Goal: Information Seeking & Learning: Learn about a topic

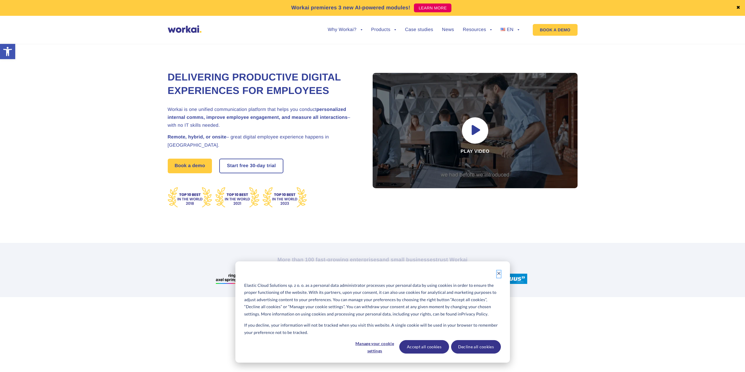
click at [499, 274] on icon "Dismiss cookie banner" at bounding box center [498, 273] width 3 height 3
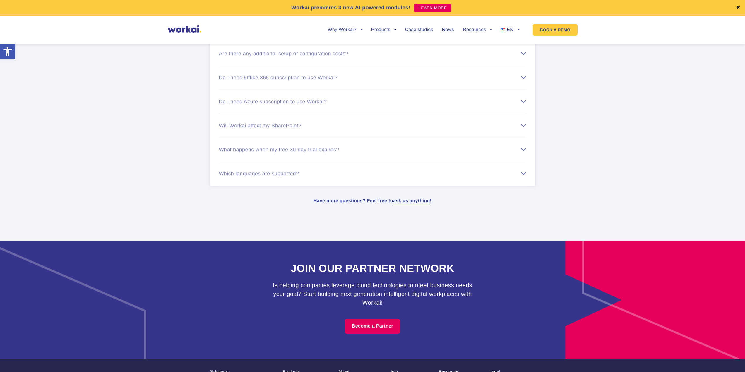
scroll to position [3530, 0]
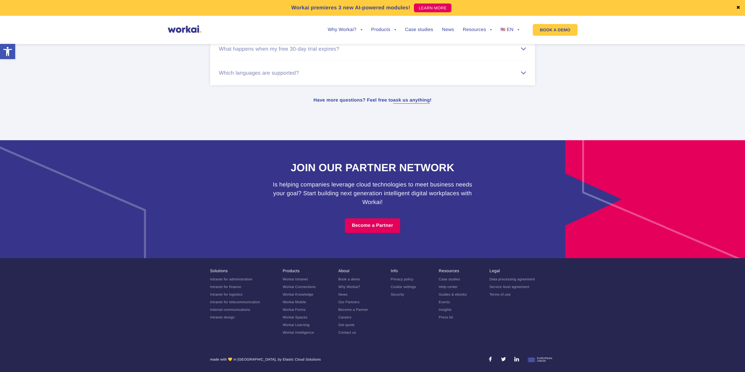
click at [347, 317] on link "Careers" at bounding box center [344, 317] width 13 height 4
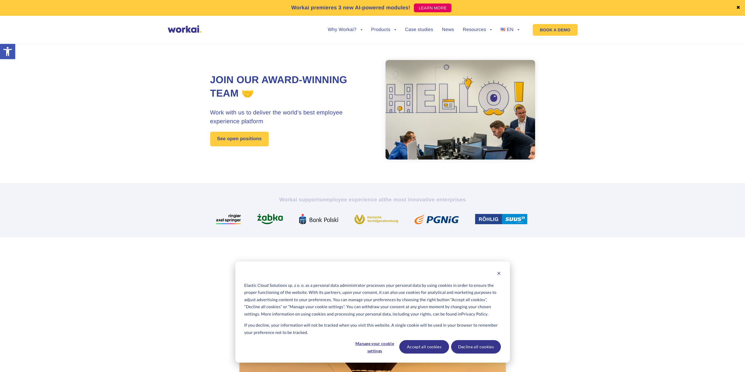
click at [500, 274] on div "Elastic Cloud Solutions sp. z o. o. as a personal data administrator processes …" at bounding box center [372, 311] width 274 height 101
click at [500, 274] on icon "Dismiss cookie banner" at bounding box center [498, 273] width 4 height 4
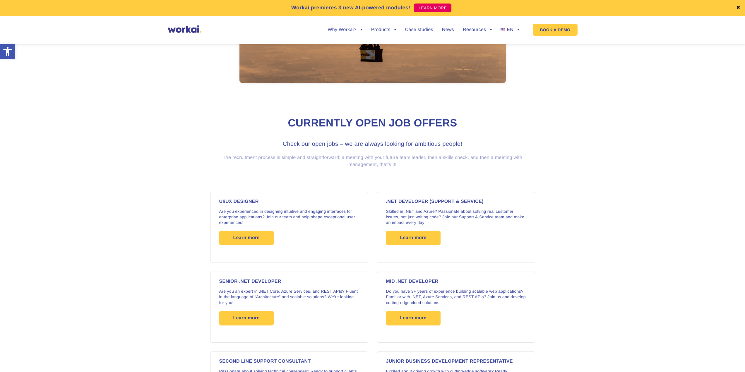
scroll to position [390, 0]
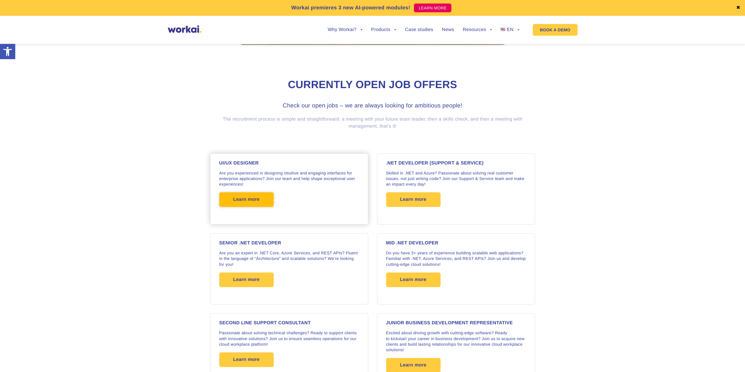
click at [265, 201] on span "Learn more" at bounding box center [246, 199] width 54 height 15
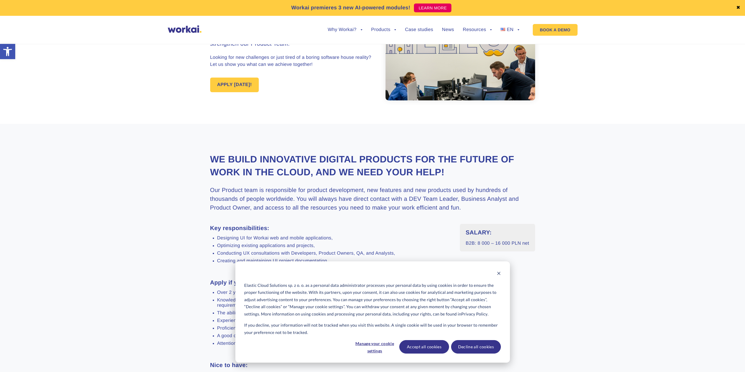
scroll to position [97, 0]
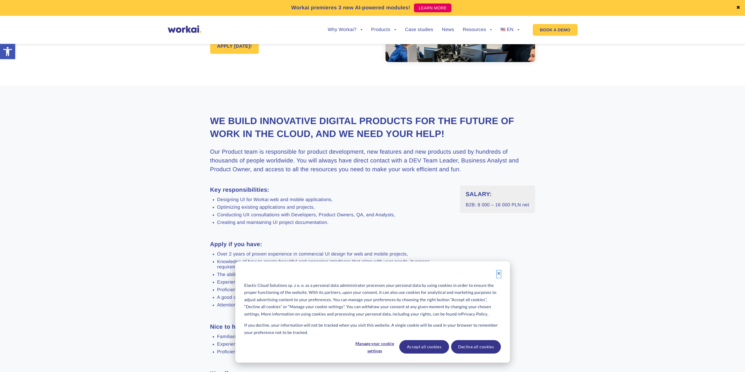
click at [497, 273] on icon "Dismiss cookie banner" at bounding box center [498, 273] width 4 height 4
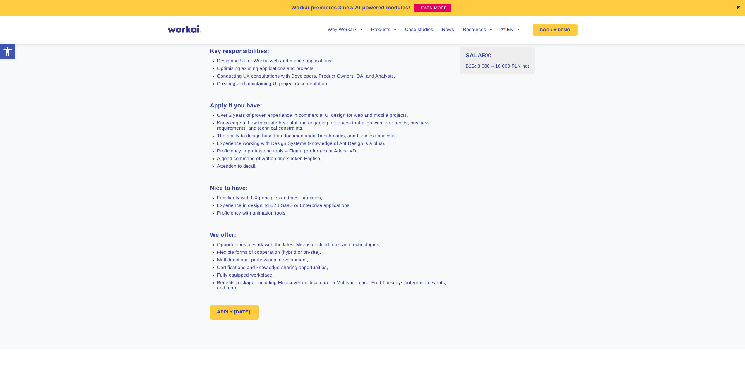
scroll to position [0, 0]
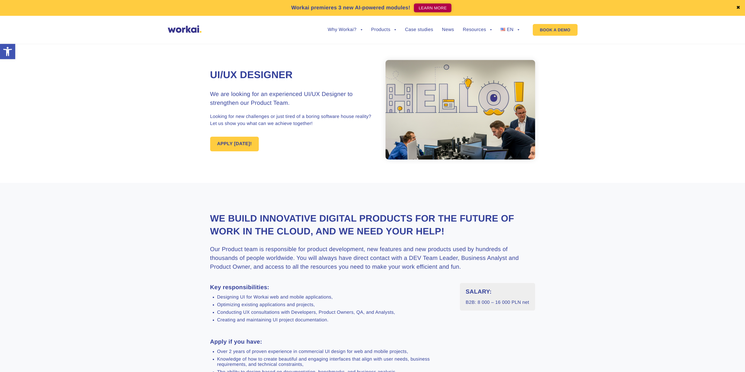
click at [434, 8] on link "LEARN MORE" at bounding box center [432, 8] width 37 height 9
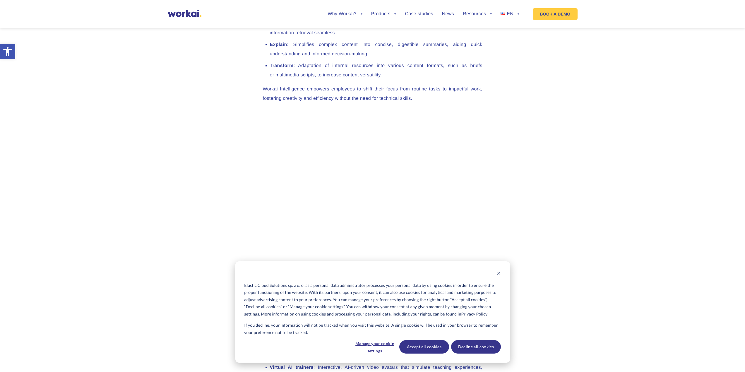
scroll to position [780, 0]
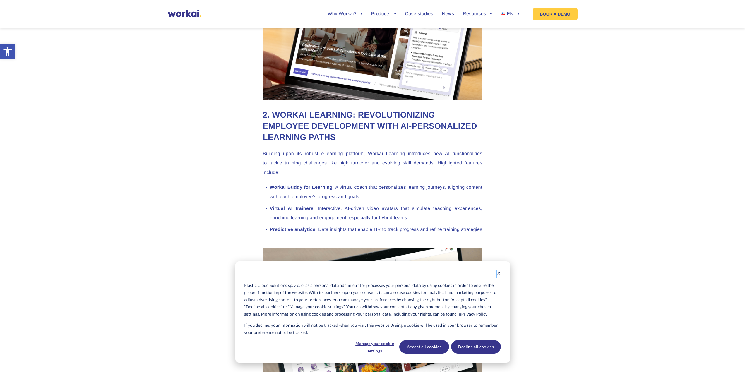
click at [498, 274] on icon "Dismiss cookie banner" at bounding box center [498, 273] width 4 height 4
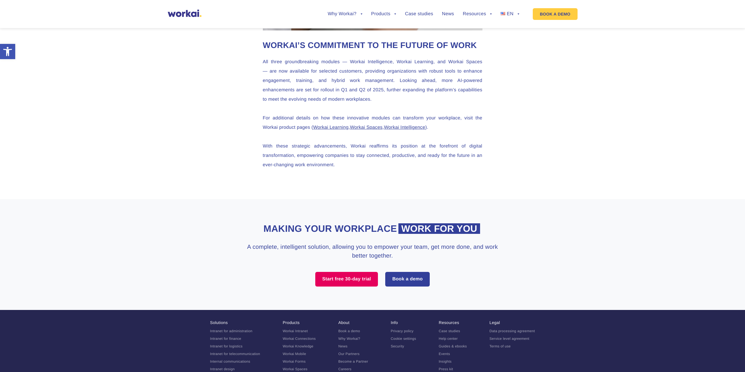
scroll to position [1534, 0]
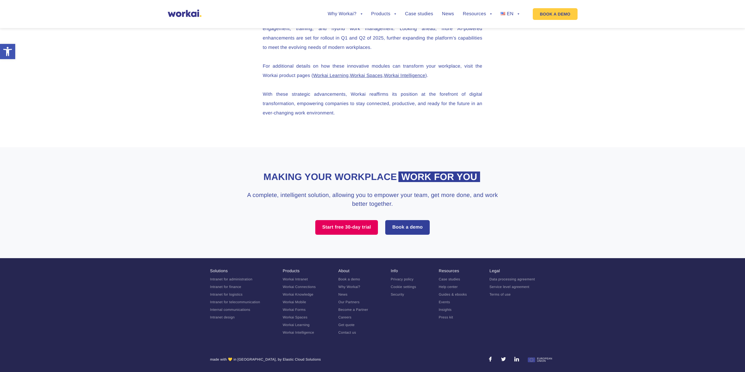
click at [357, 287] on link "Why Workai?" at bounding box center [349, 287] width 22 height 4
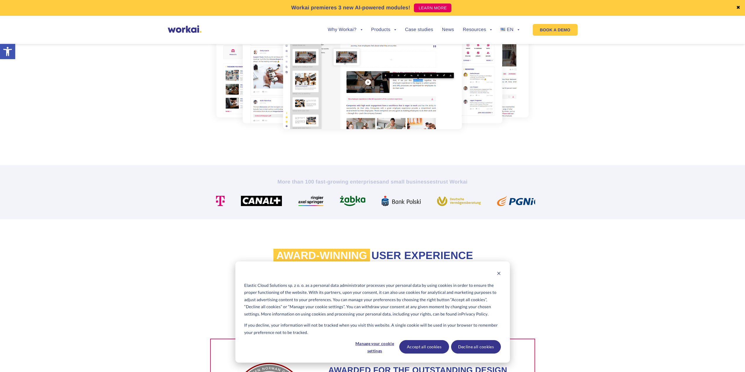
scroll to position [195, 0]
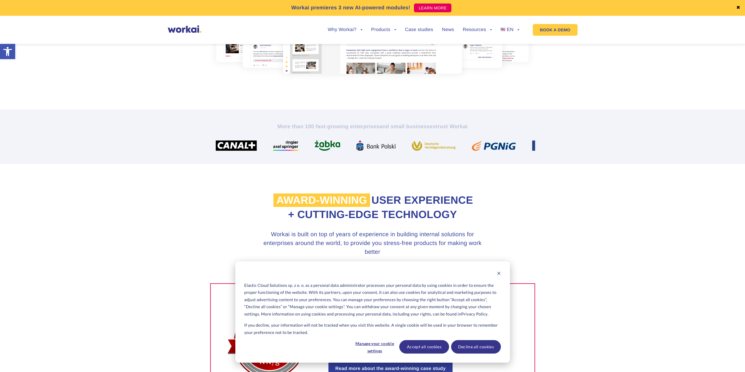
click at [500, 270] on div "Elastic Cloud Solutions sp. z o. o. as a personal data administrator processes …" at bounding box center [372, 311] width 274 height 101
click at [501, 273] on div "Elastic Cloud Solutions sp. z o. o. as a personal data administrator processes …" at bounding box center [372, 311] width 274 height 101
click at [499, 274] on icon "Dismiss cookie banner" at bounding box center [498, 273] width 4 height 4
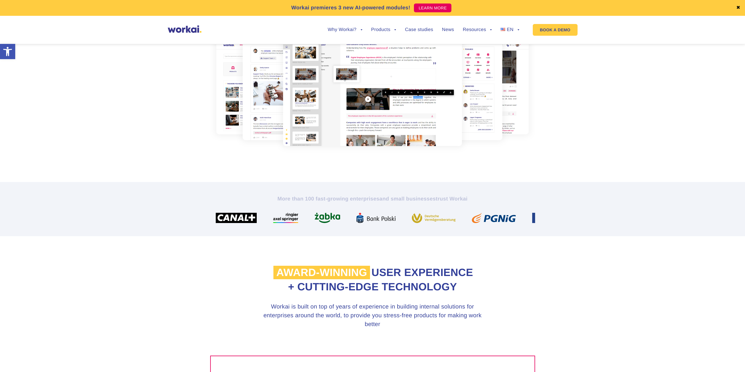
scroll to position [0, 0]
